Goal: Find specific page/section: Find specific page/section

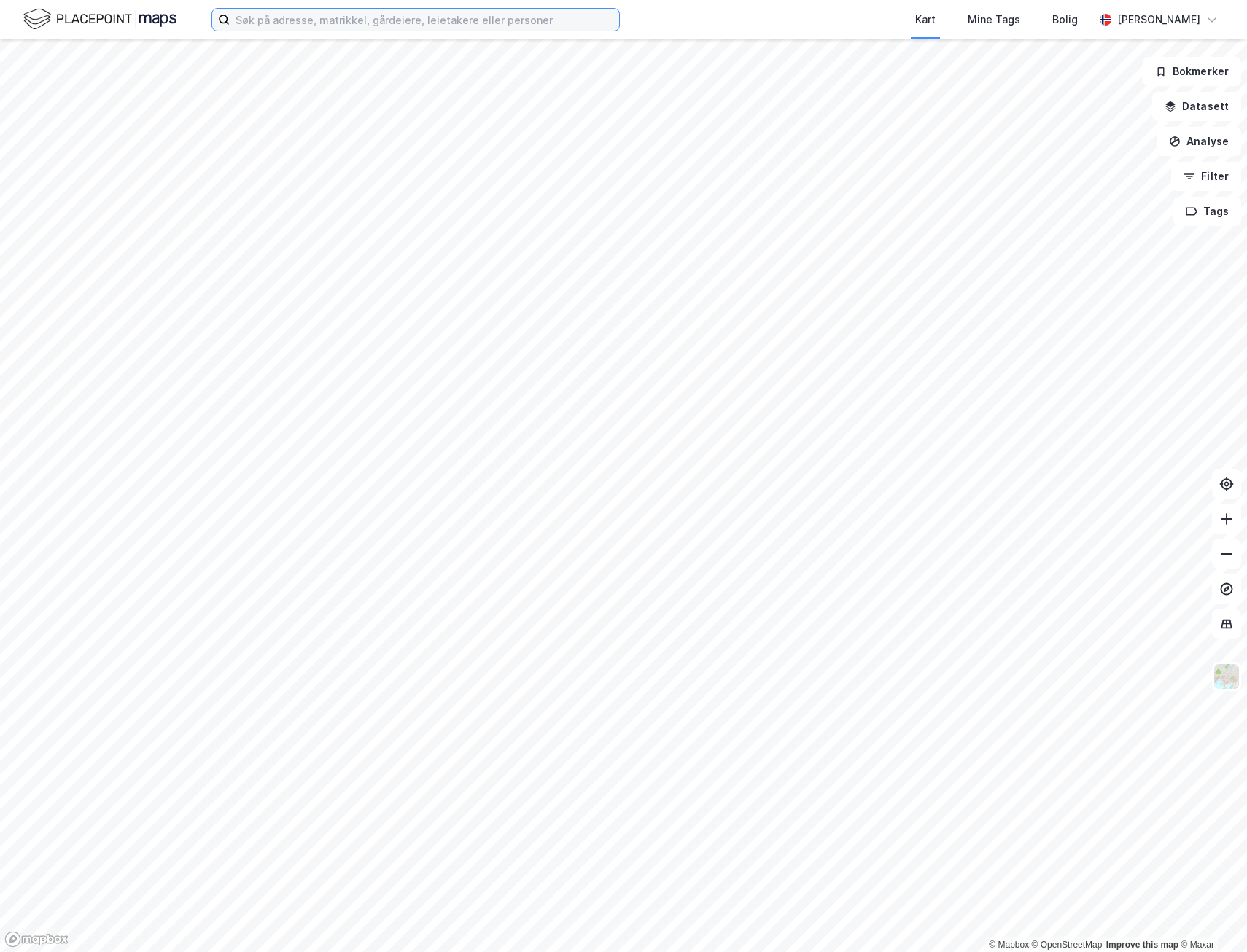
click at [239, 21] on input at bounding box center [424, 19] width 389 height 22
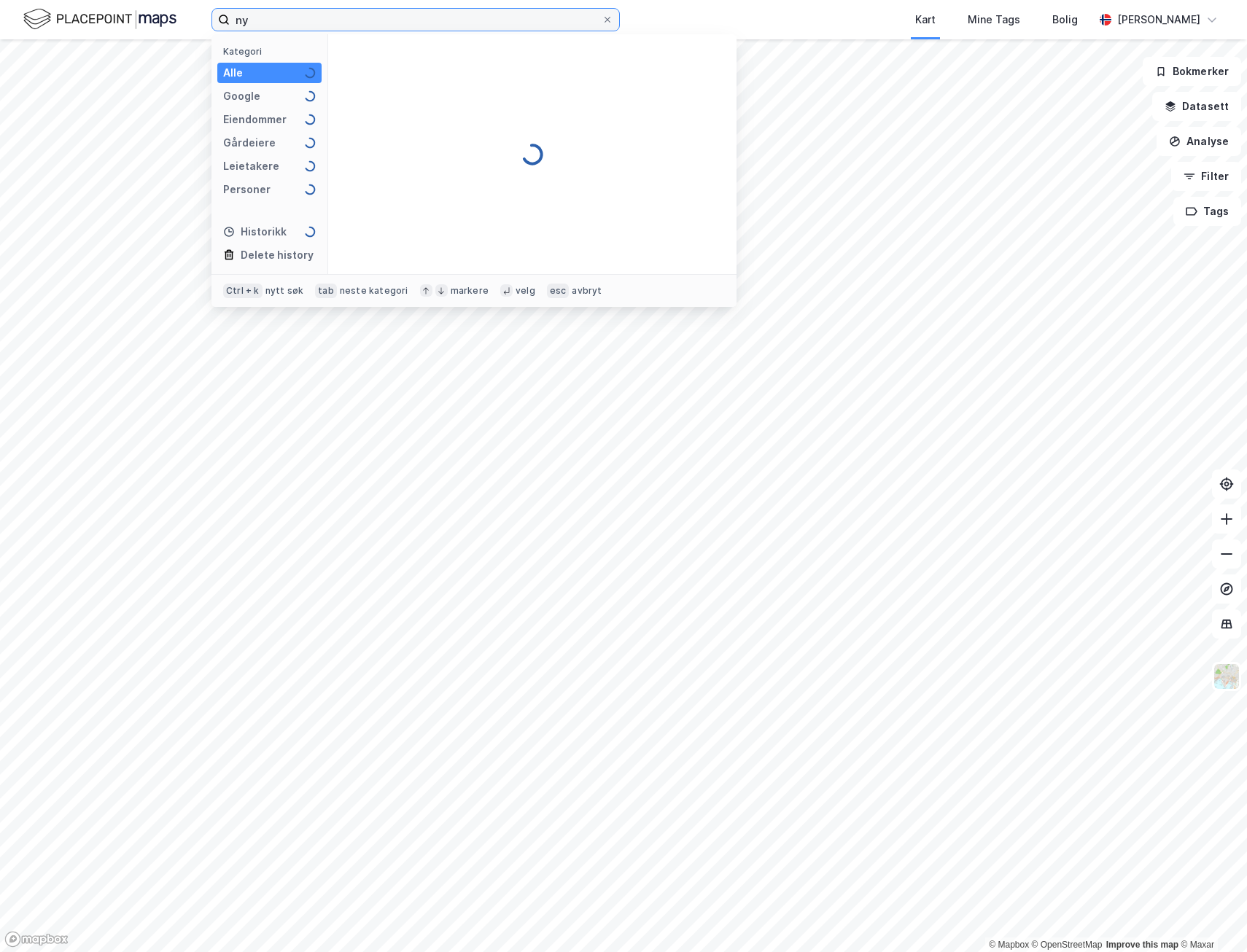
type input "n"
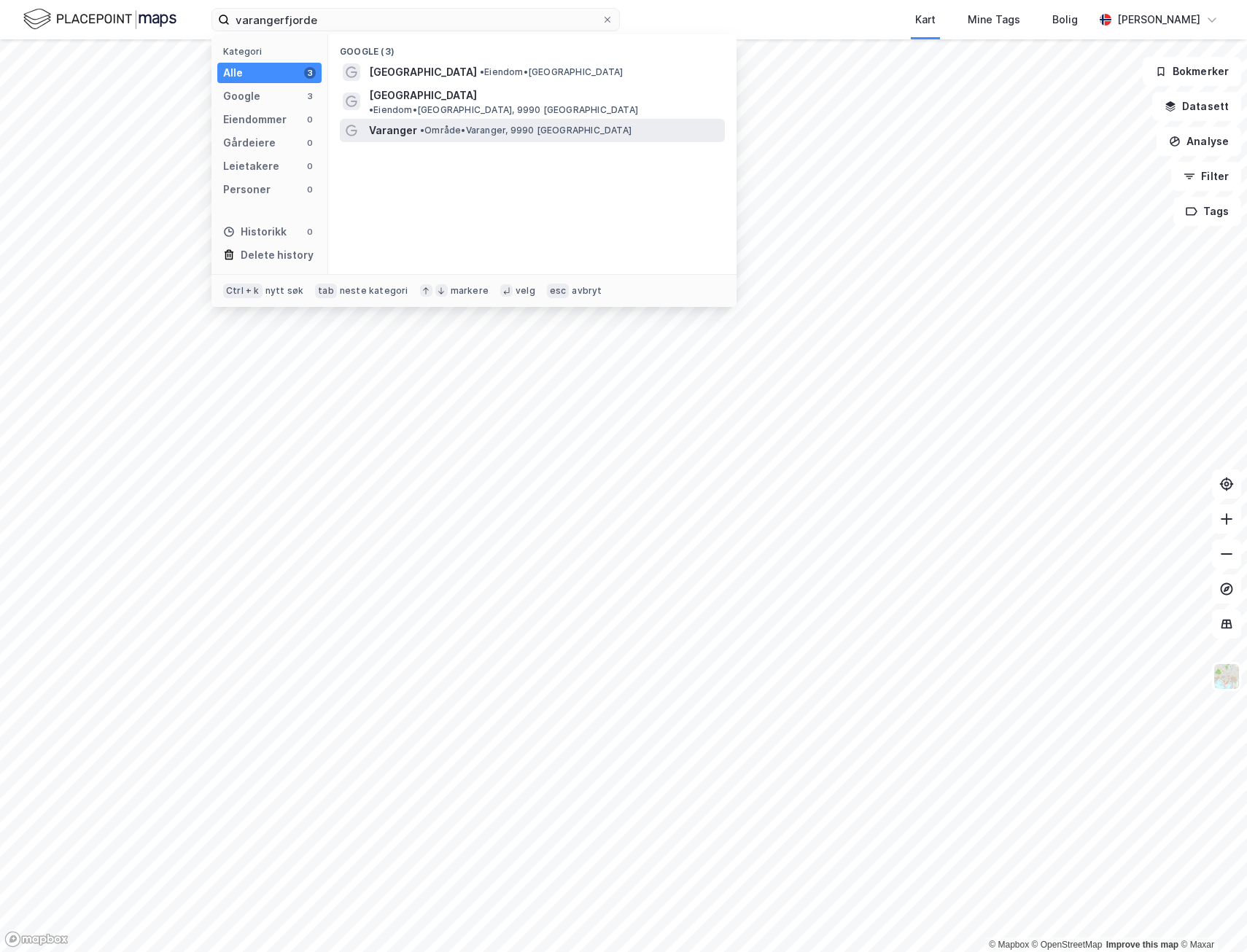
click at [396, 123] on span "Varanger" at bounding box center [393, 130] width 48 height 18
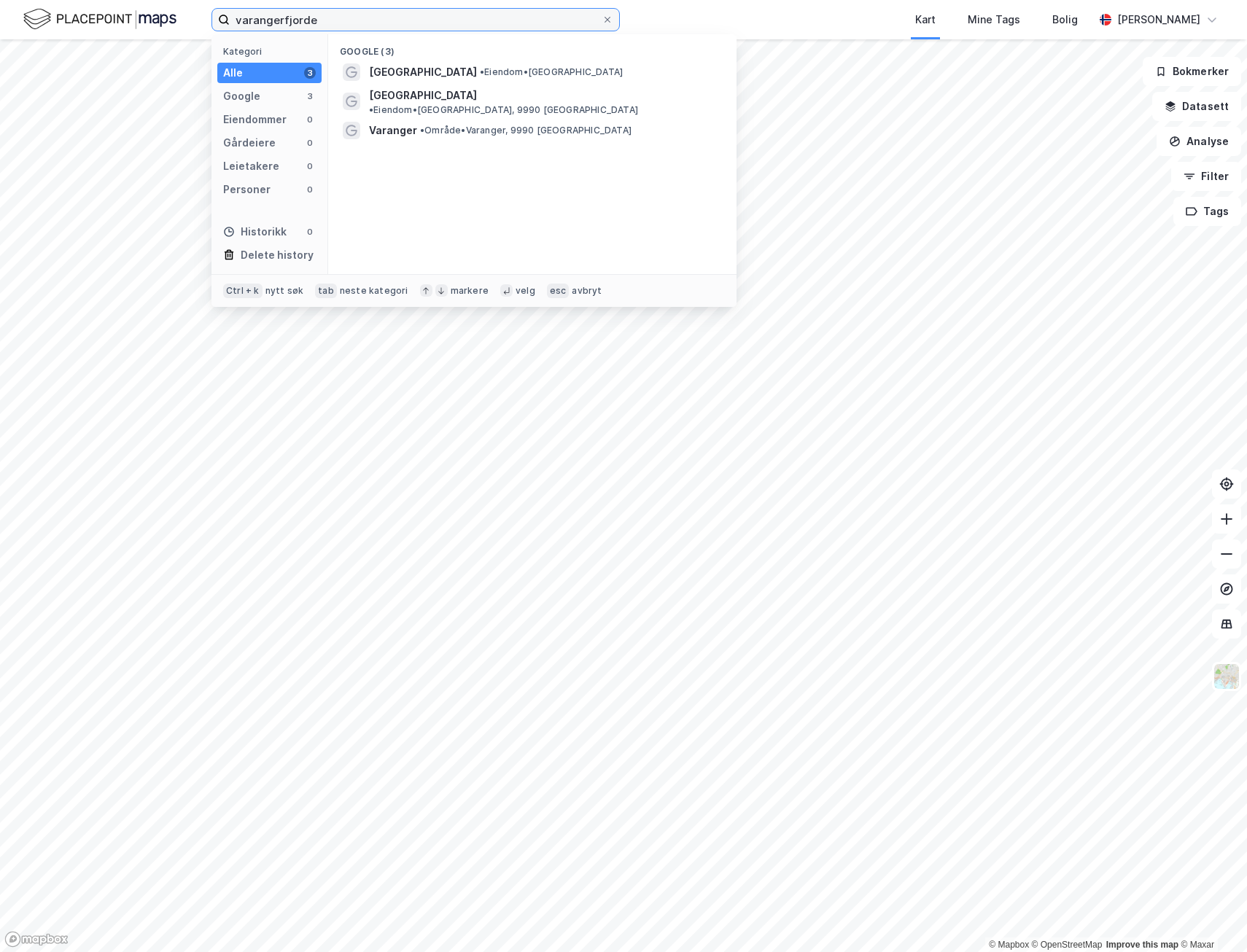
click at [274, 20] on input "varangerfjorde" at bounding box center [415, 19] width 371 height 22
click at [274, 19] on input "varangerfjorde" at bounding box center [415, 19] width 371 height 22
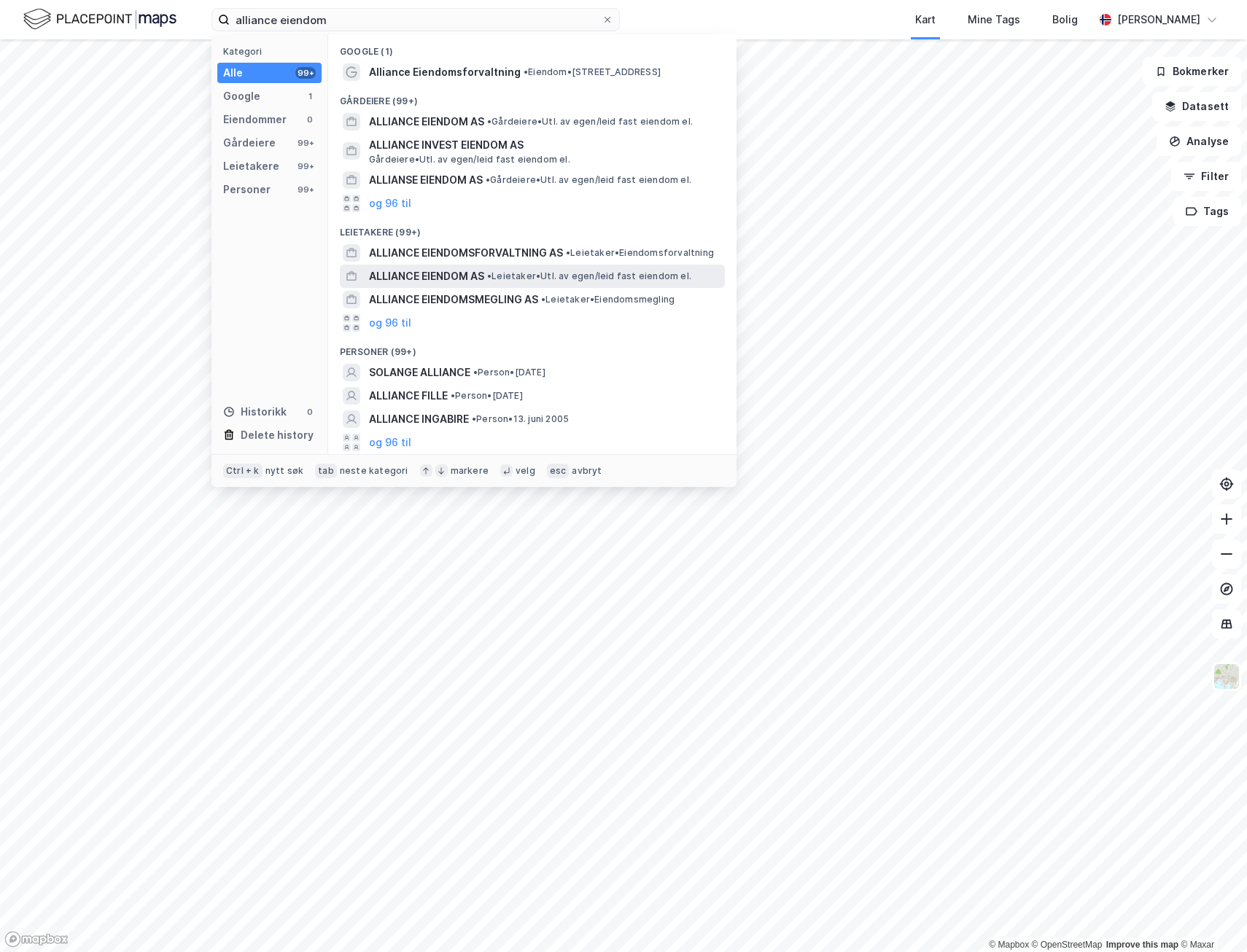
click at [424, 278] on span "ALLIANCE EIENDOM AS" at bounding box center [426, 276] width 115 height 18
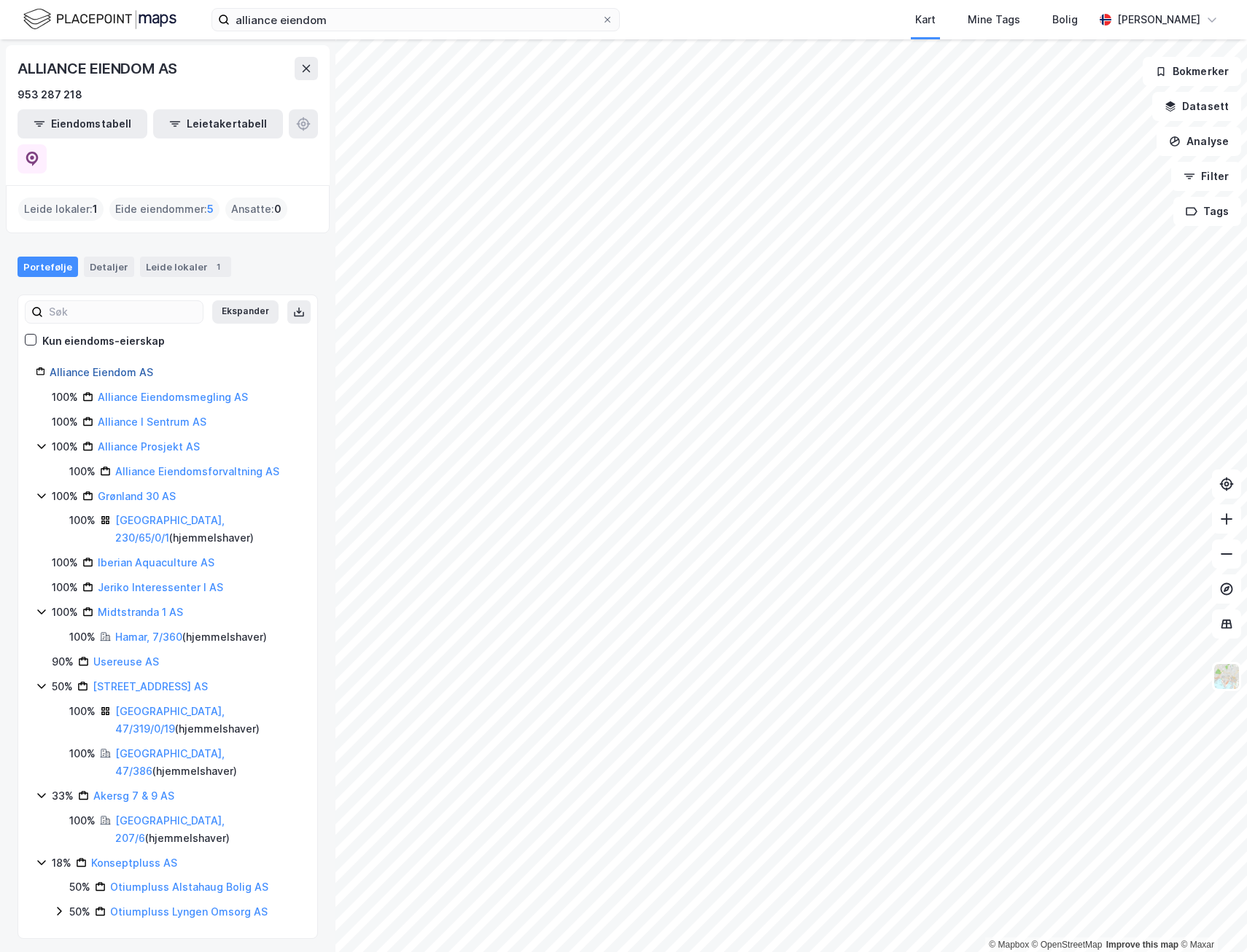
click at [105, 366] on link "Alliance Eiendom AS" at bounding box center [101, 371] width 103 height 12
click at [98, 441] on link "Alliance Prosjekt AS" at bounding box center [148, 446] width 102 height 12
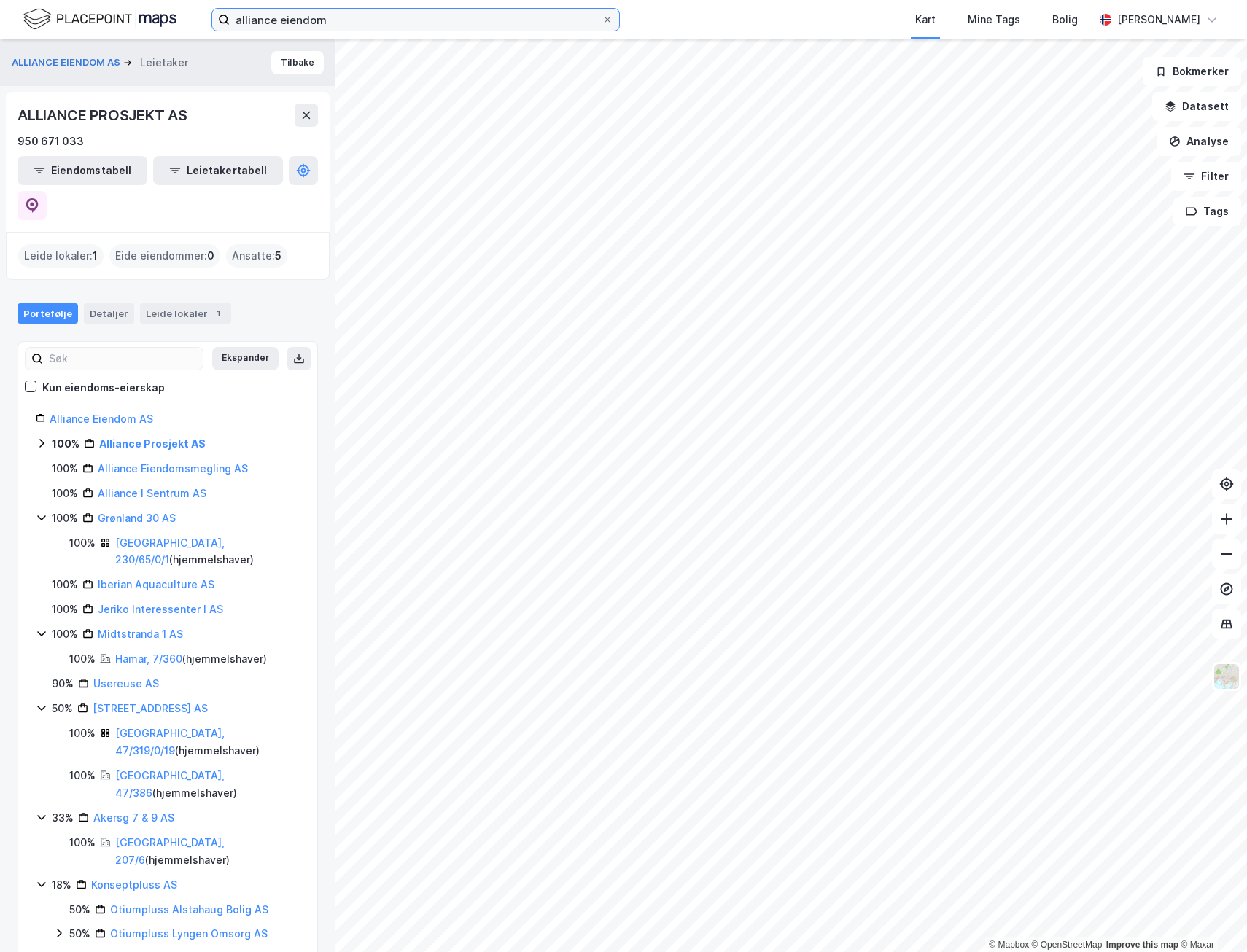
click at [235, 17] on input "alliance eiendom" at bounding box center [415, 19] width 371 height 22
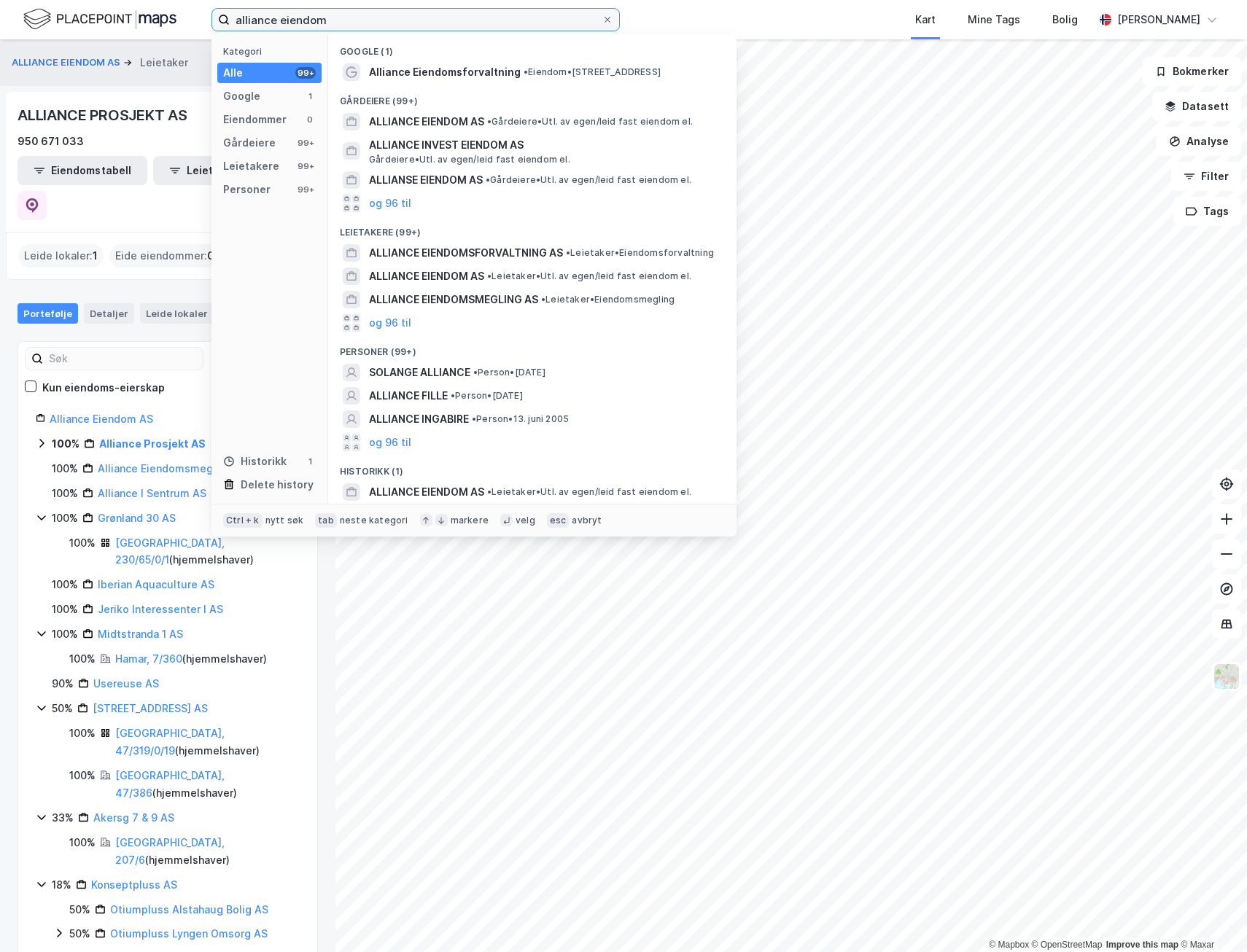
click at [236, 15] on input "alliance eiendom" at bounding box center [415, 19] width 371 height 22
click at [236, 13] on input "alliance eiendom" at bounding box center [415, 19] width 371 height 22
click at [339, 17] on input "alliance eiendom" at bounding box center [415, 19] width 371 height 22
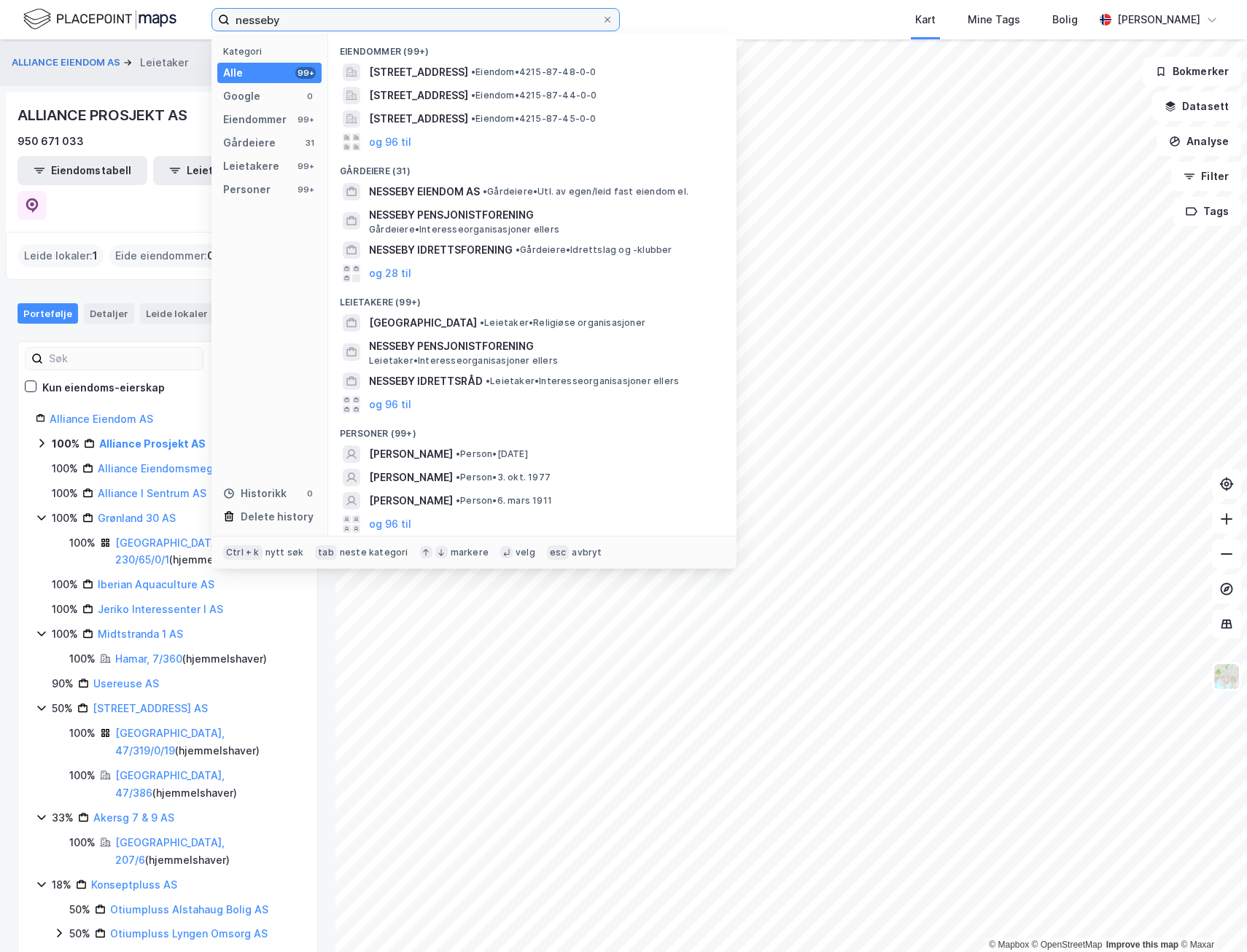
type input "nesseby"
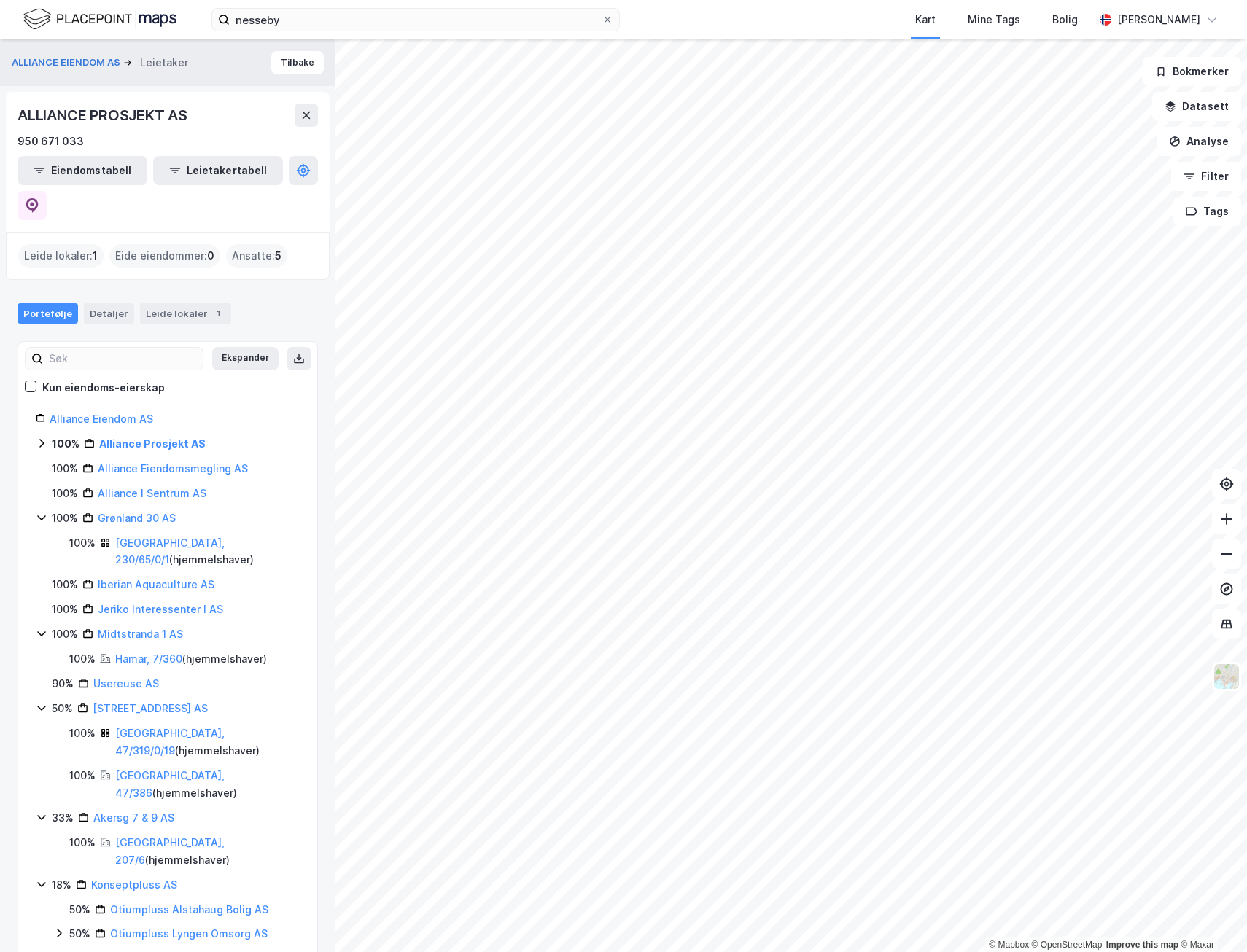
click at [82, 12] on img at bounding box center [100, 19] width 153 height 26
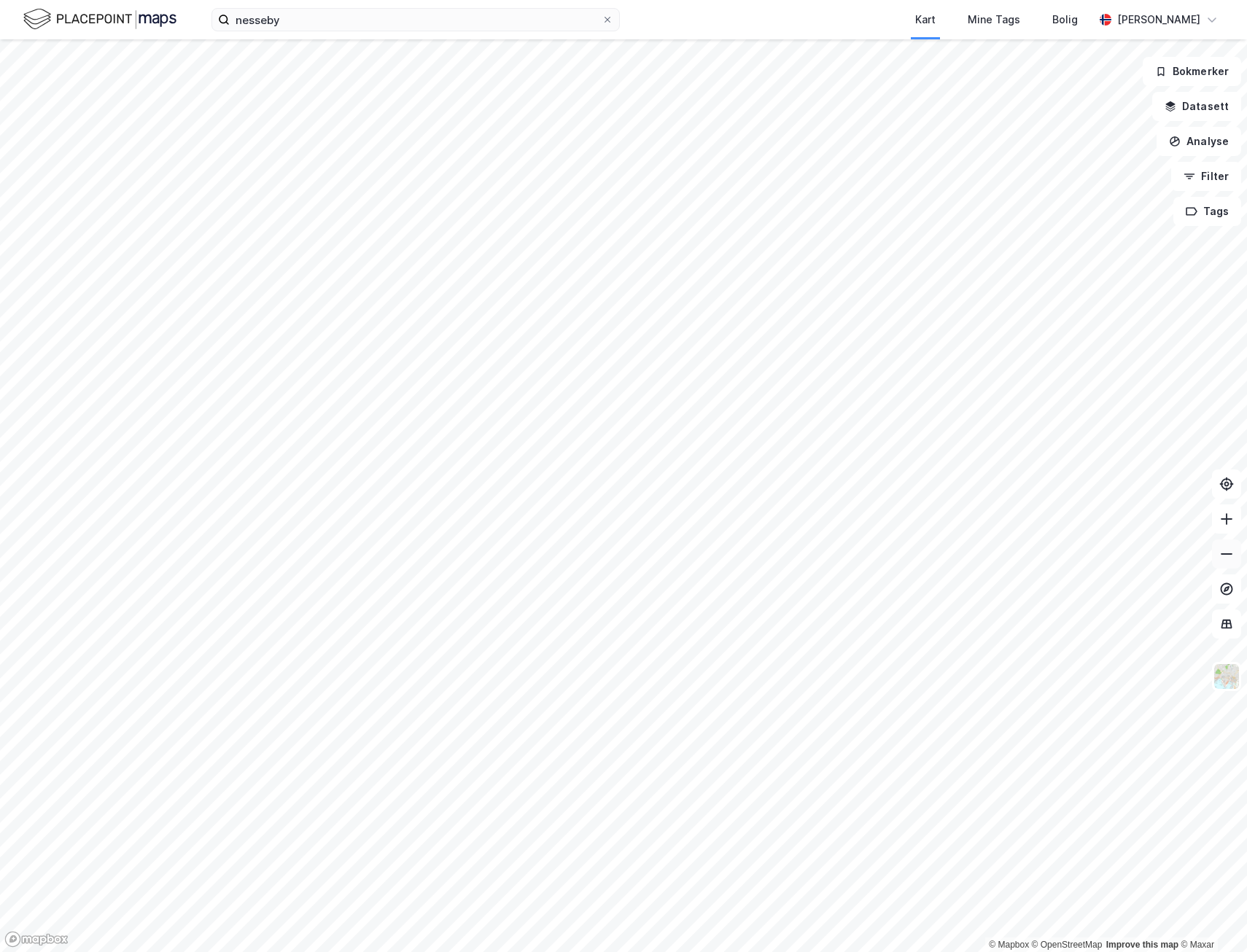
click at [1230, 564] on button at bounding box center [1227, 554] width 29 height 29
click at [1219, 558] on icon at bounding box center [1227, 554] width 15 height 15
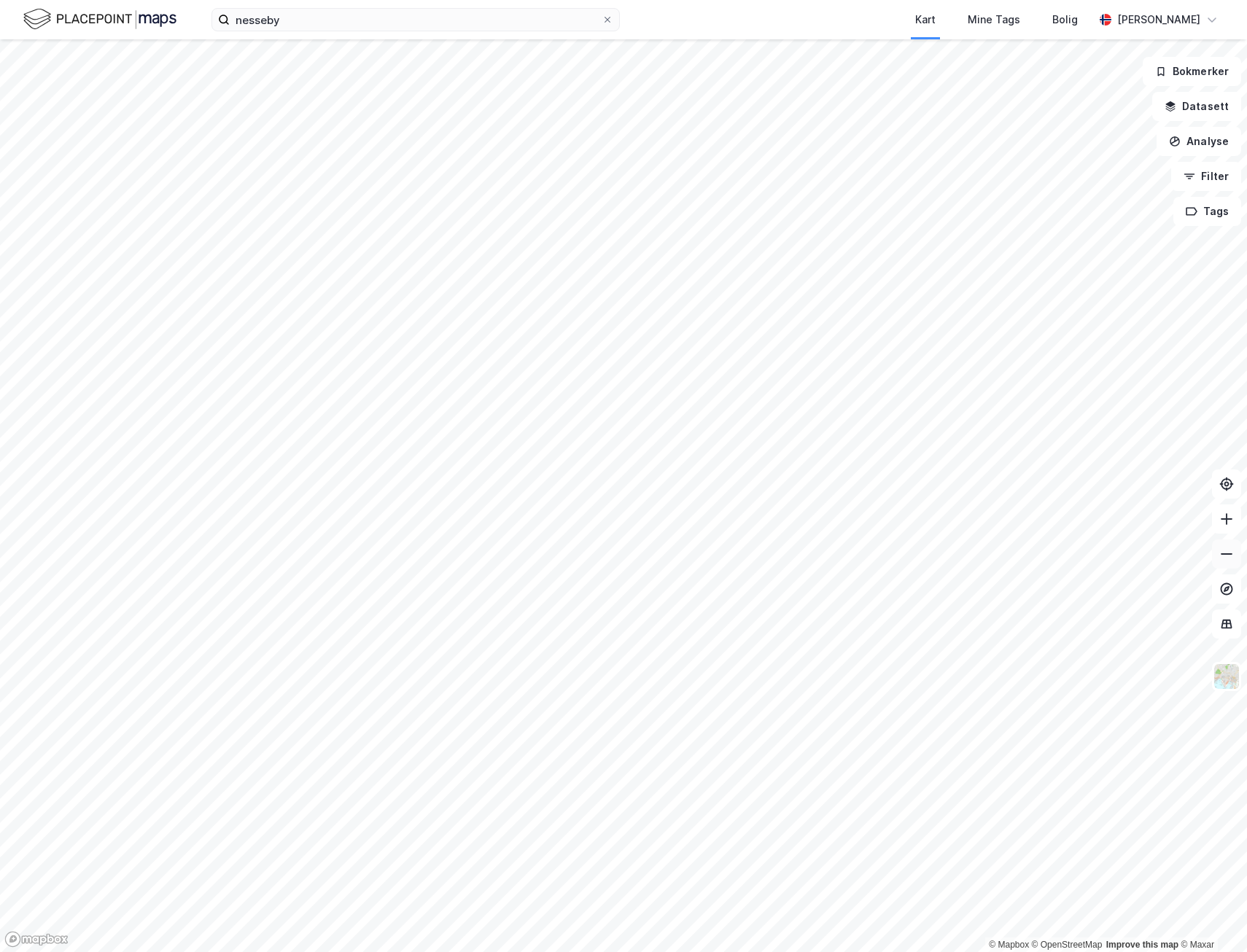
click at [1219, 557] on icon at bounding box center [1227, 554] width 15 height 15
click at [648, 0] on html "nesseby Kart Mine Tags Bolig [PERSON_NAME] © Mapbox © OpenStreetMap Improve thi…" at bounding box center [623, 476] width 1247 height 952
click at [0, 433] on html "nesseby Kart Mine Tags Bolig [PERSON_NAME] © Mapbox © OpenStreetMap Improve thi…" at bounding box center [623, 476] width 1247 height 952
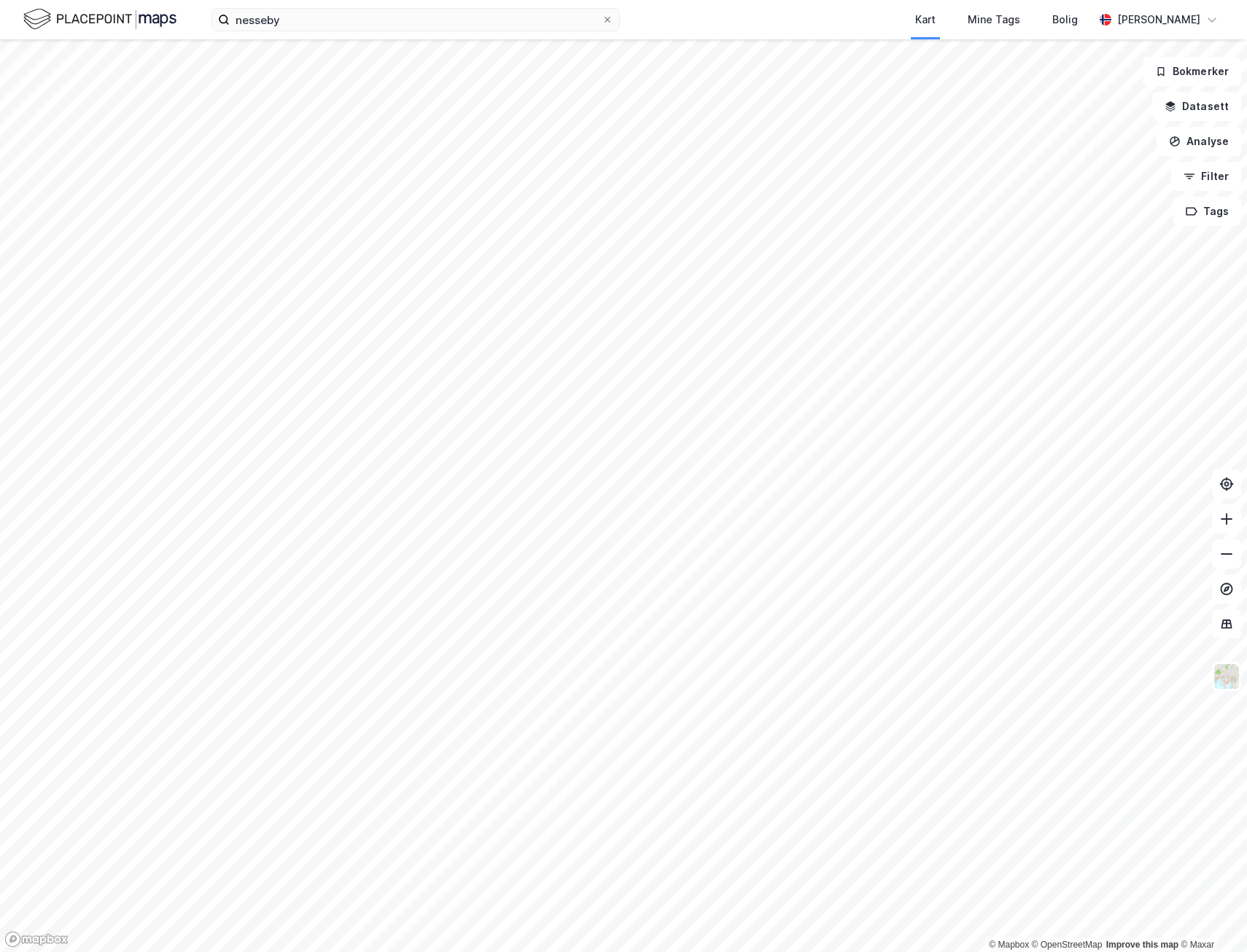
click at [423, 0] on html "nesseby Kart Mine Tags Bolig [PERSON_NAME] © Mapbox © OpenStreetMap Improve thi…" at bounding box center [623, 476] width 1247 height 952
click at [570, 6] on div "nesseby Kart Mine Tags Bolig [PERSON_NAME] © Mapbox © OpenStreetMap Improve thi…" at bounding box center [623, 476] width 1247 height 952
click at [480, 27] on div "nesseby Kart Mine Tags Bolig [PERSON_NAME] © Mapbox © OpenStreetMap Improve thi…" at bounding box center [623, 476] width 1247 height 952
click at [49, 0] on html "nesseby Kart Mine Tags Bolig [PERSON_NAME] © Mapbox © OpenStreetMap Improve thi…" at bounding box center [623, 476] width 1247 height 952
